Goal: Task Accomplishment & Management: Use online tool/utility

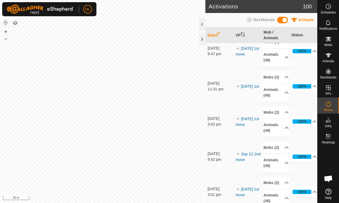
scroll to position [64, 0]
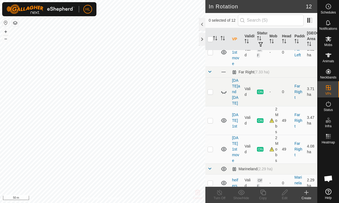
scroll to position [109, 0]
click at [222, 147] on icon at bounding box center [223, 149] width 5 height 4
click at [221, 149] on icon at bounding box center [221, 149] width 1 height 1
click at [210, 147] on p-checkbox at bounding box center [209, 149] width 5 height 4
checkbox input "true"
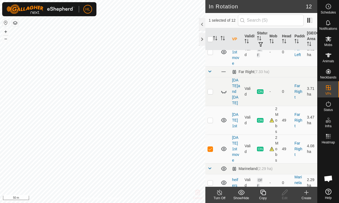
click at [217, 194] on icon at bounding box center [219, 192] width 5 height 5
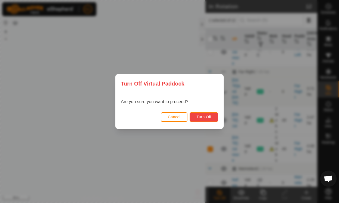
click at [203, 118] on span "Turn Off" at bounding box center [203, 117] width 15 height 4
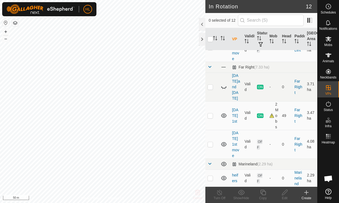
scroll to position [114, 0]
click at [224, 141] on icon at bounding box center [223, 144] width 7 height 7
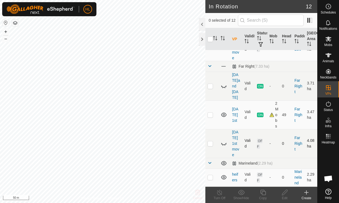
click at [224, 141] on icon at bounding box center [223, 144] width 7 height 7
click at [211, 142] on p-checkbox at bounding box center [209, 144] width 5 height 4
checkbox input "true"
click at [284, 198] on div "Edit" at bounding box center [284, 198] width 22 height 5
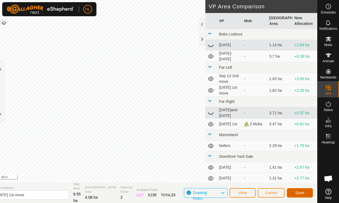
click at [300, 194] on span "Save" at bounding box center [299, 193] width 9 height 4
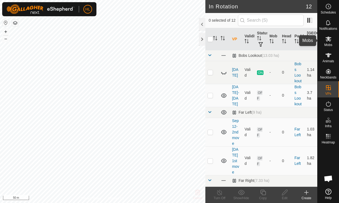
click at [330, 41] on icon at bounding box center [328, 39] width 6 height 5
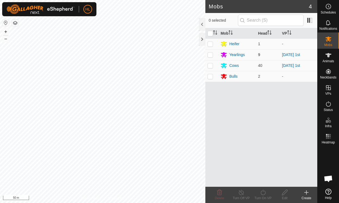
click at [212, 54] on p-checkbox at bounding box center [209, 55] width 5 height 4
checkbox input "true"
click at [209, 66] on p-checkbox at bounding box center [209, 65] width 5 height 4
checkbox input "true"
click at [262, 193] on icon at bounding box center [262, 193] width 7 height 7
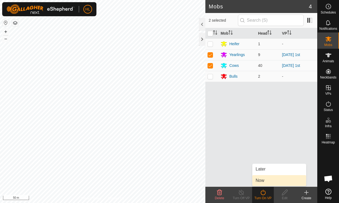
click at [265, 182] on link "Now" at bounding box center [279, 181] width 54 height 11
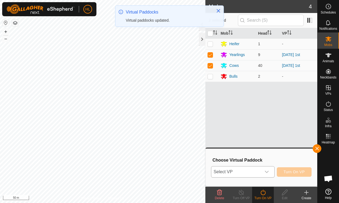
click at [269, 173] on icon "dropdown trigger" at bounding box center [266, 172] width 4 height 4
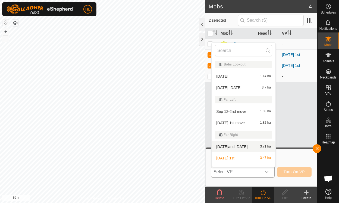
scroll to position [8, 0]
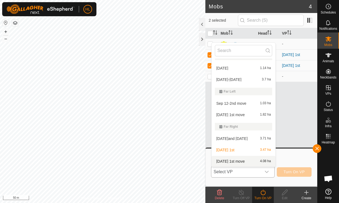
click at [229, 161] on li "sept 16 1st move 4.08 ha" at bounding box center [243, 161] width 64 height 11
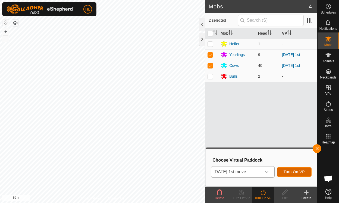
click at [288, 174] on span "Turn On VP" at bounding box center [293, 172] width 21 height 4
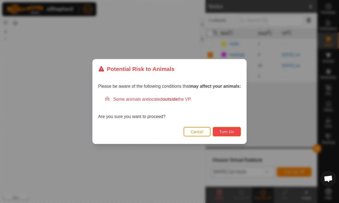
click at [228, 133] on span "Turn On" at bounding box center [226, 132] width 15 height 4
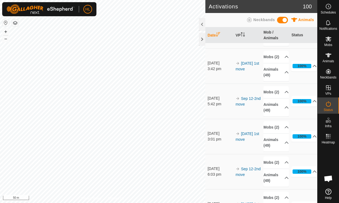
scroll to position [194, 0]
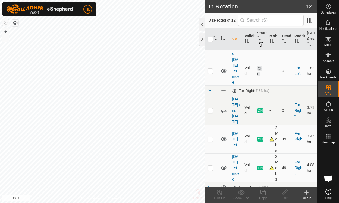
scroll to position [90, 0]
click at [228, 133] on td at bounding box center [223, 139] width 11 height 29
